Goal: Information Seeking & Learning: Learn about a topic

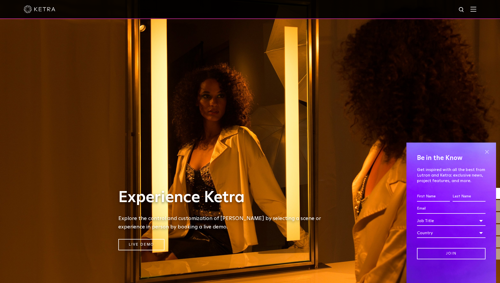
click at [485, 154] on span at bounding box center [486, 152] width 8 height 8
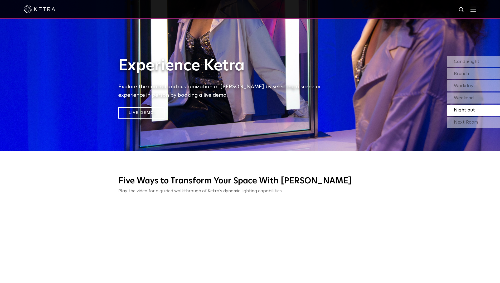
scroll to position [105, 0]
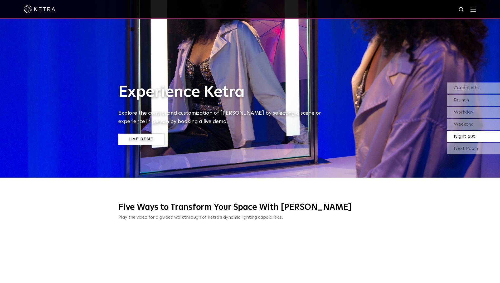
click at [152, 137] on link "Live Demo" at bounding box center [141, 139] width 46 height 11
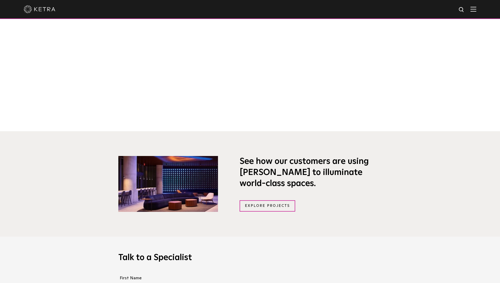
scroll to position [369, 0]
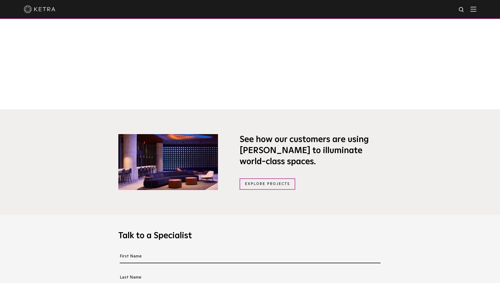
click at [201, 168] on img at bounding box center [168, 162] width 100 height 56
click at [270, 188] on link "Explore Projects" at bounding box center [267, 183] width 56 height 11
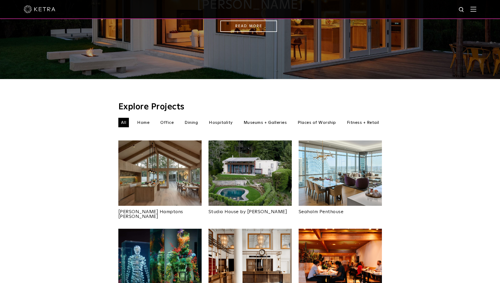
scroll to position [105, 0]
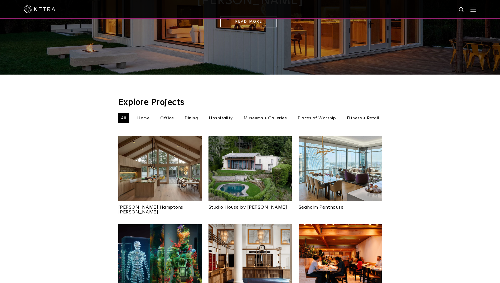
click at [140, 158] on img at bounding box center [159, 168] width 83 height 65
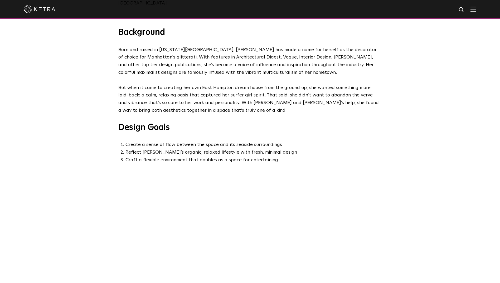
scroll to position [369, 0]
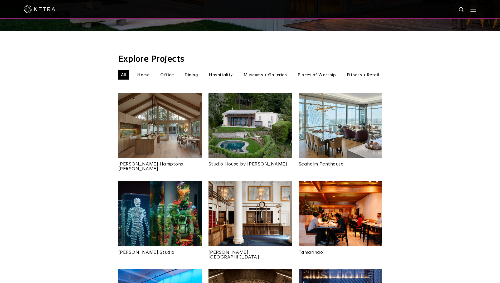
scroll to position [79, 0]
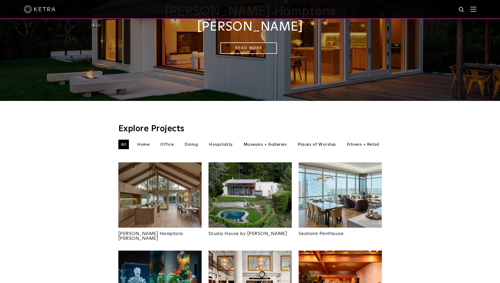
click at [236, 162] on img at bounding box center [249, 194] width 83 height 65
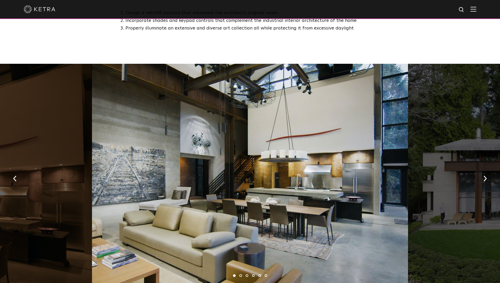
scroll to position [500, 0]
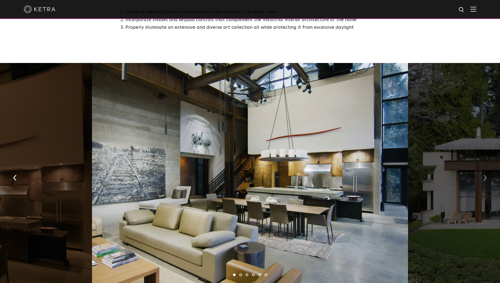
click at [481, 179] on button "button" at bounding box center [484, 177] width 11 height 18
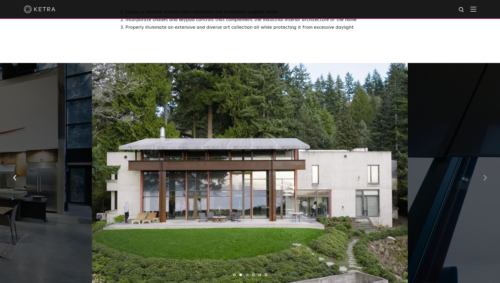
click at [481, 179] on button "button" at bounding box center [484, 177] width 11 height 18
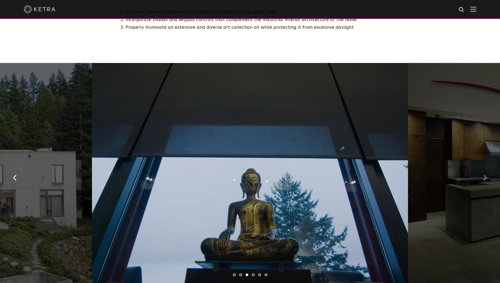
click at [481, 179] on button "button" at bounding box center [484, 177] width 11 height 18
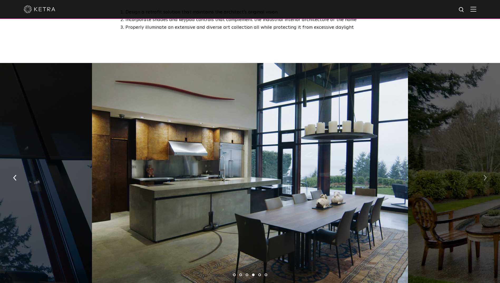
click at [481, 179] on button "button" at bounding box center [484, 177] width 11 height 18
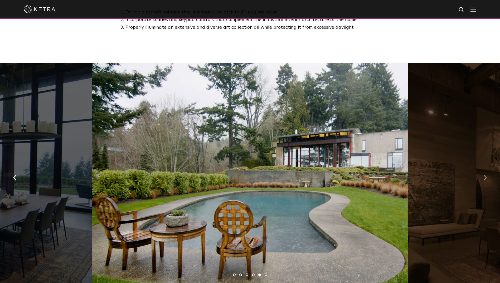
click at [481, 179] on button "button" at bounding box center [484, 177] width 11 height 18
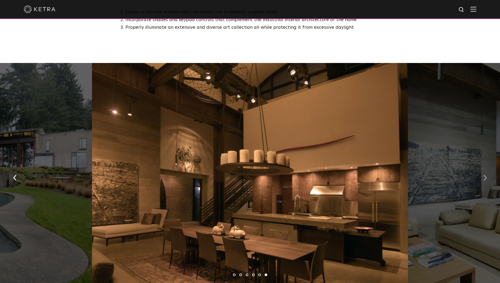
click at [481, 179] on button "button" at bounding box center [484, 177] width 11 height 18
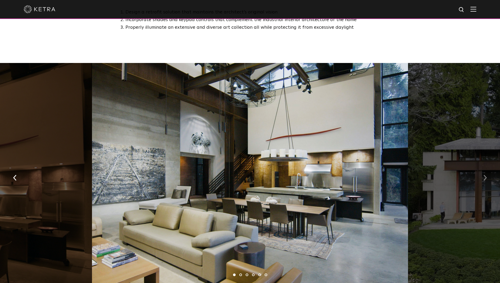
click at [481, 179] on button "button" at bounding box center [484, 177] width 11 height 18
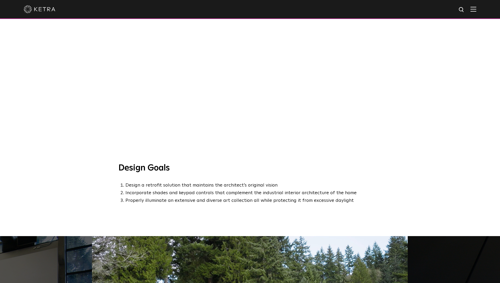
scroll to position [290, 0]
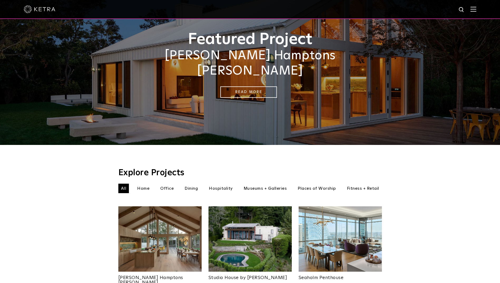
scroll to position [29, 0]
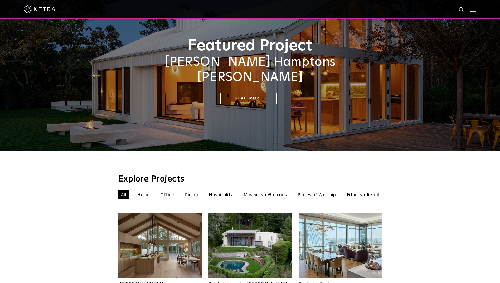
click at [345, 228] on img at bounding box center [339, 245] width 83 height 65
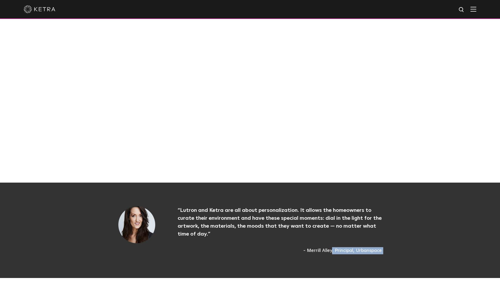
scroll to position [417, 0]
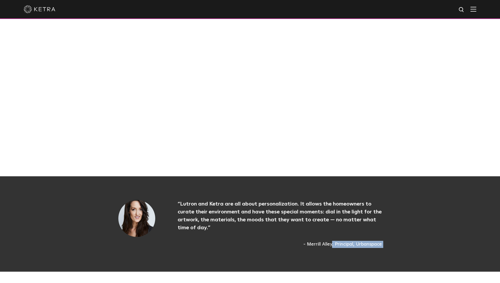
drag, startPoint x: 330, startPoint y: 282, endPoint x: 312, endPoint y: 271, distance: 21.8
drag, startPoint x: 312, startPoint y: 271, endPoint x: 319, endPoint y: 228, distance: 43.5
click at [324, 228] on div "“ Lutron and [PERSON_NAME] are all about personalization. It allows the homeown…" at bounding box center [268, 224] width 225 height 48
drag, startPoint x: 318, startPoint y: 232, endPoint x: 330, endPoint y: 234, distance: 12.0
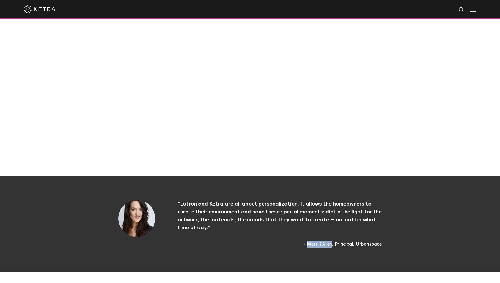
click at [330, 241] on span "- Merrill Alley, Principal, Urbanspace" at bounding box center [279, 244] width 204 height 7
copy span "[PERSON_NAME]"
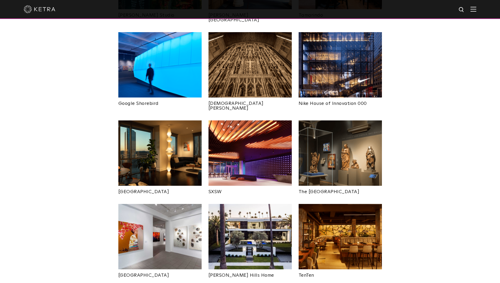
scroll to position [395, 0]
